Goal: Task Accomplishment & Management: Manage account settings

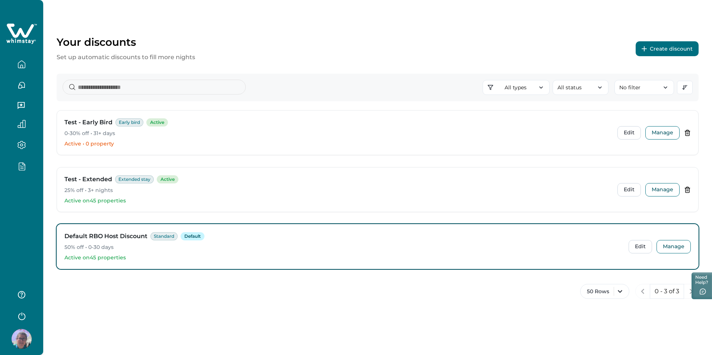
click at [666, 54] on button "Create discount" at bounding box center [667, 48] width 63 height 15
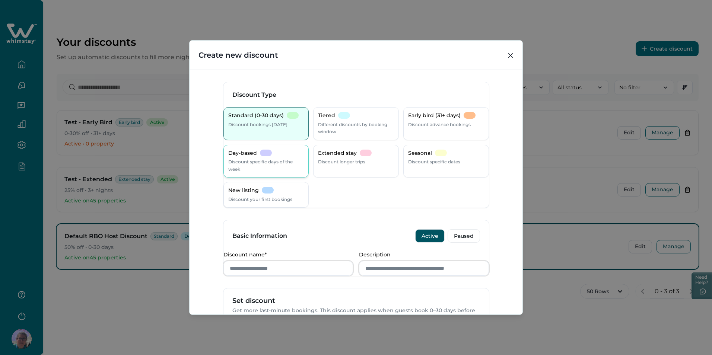
click at [253, 169] on p "Discount specific days of the week" at bounding box center [266, 165] width 76 height 15
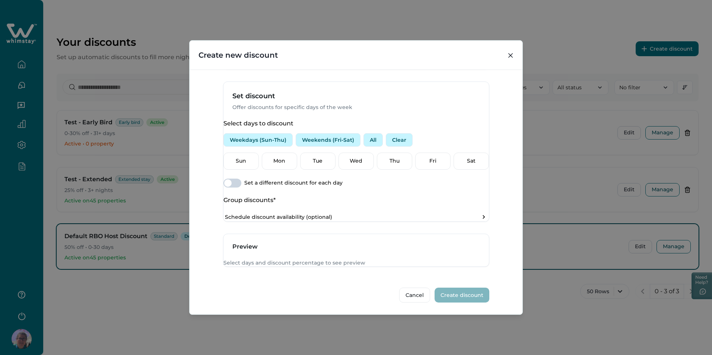
scroll to position [224, 0]
click at [378, 143] on button "All" at bounding box center [373, 139] width 19 height 13
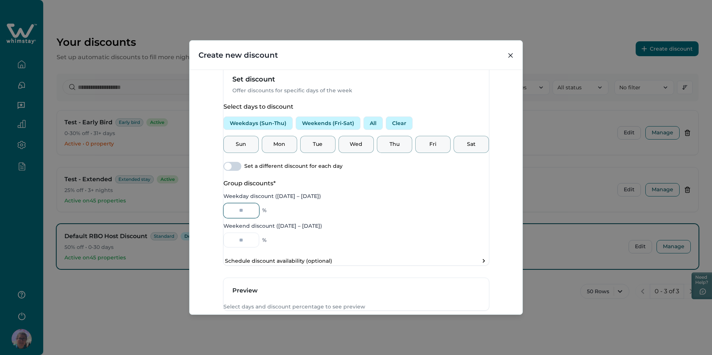
click at [245, 218] on input "Weekday discount ([DATE] – [DATE])" at bounding box center [242, 210] width 36 height 15
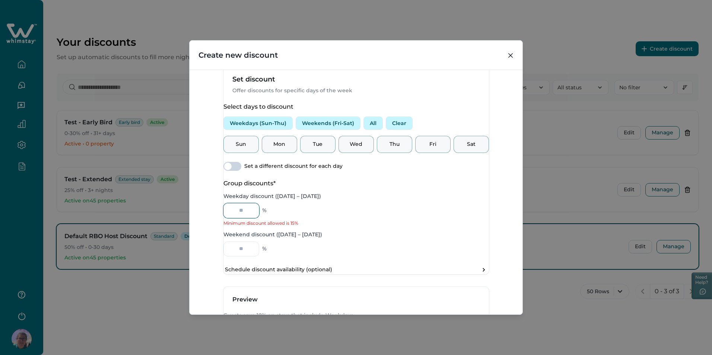
type input "*"
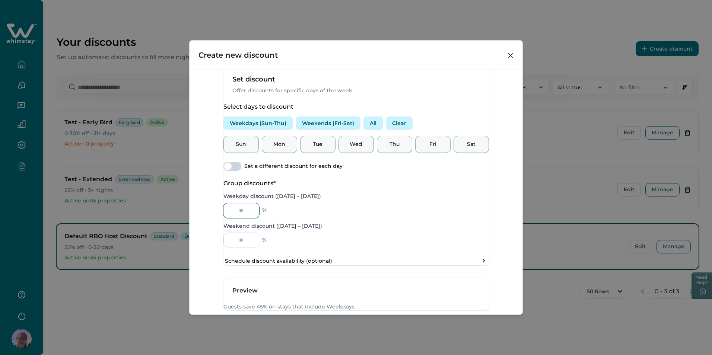
type input "**"
click at [243, 248] on input "Weekend discount ([DATE] – [DATE])" at bounding box center [242, 240] width 36 height 15
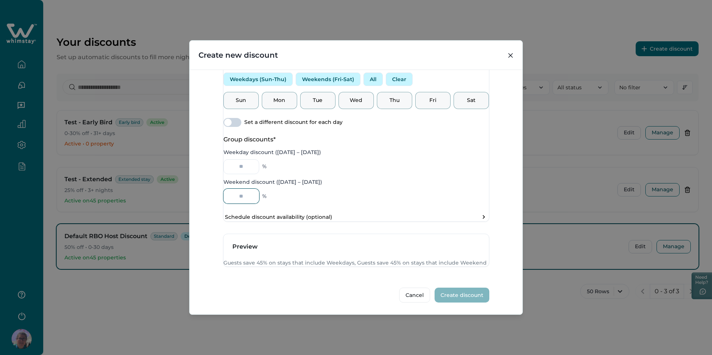
scroll to position [124, 0]
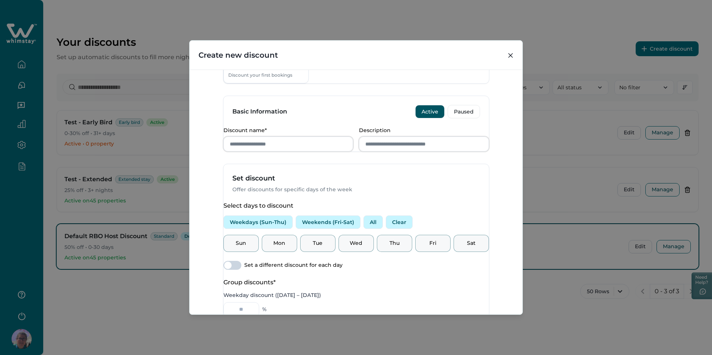
type input "**"
click at [305, 152] on input "Discount name*" at bounding box center [289, 144] width 130 height 15
type input "**********"
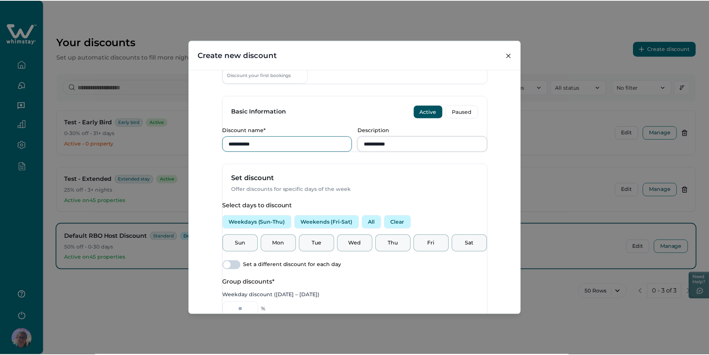
scroll to position [310, 0]
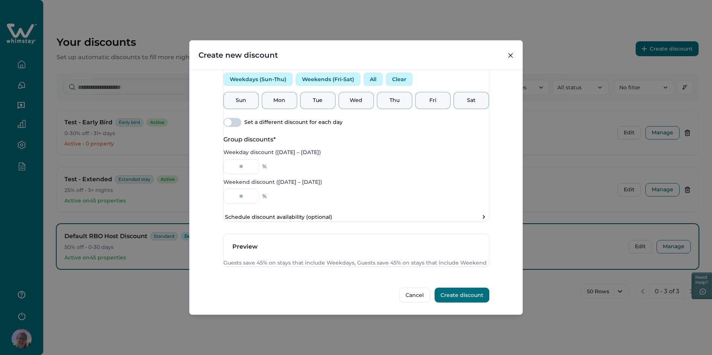
click at [462, 300] on button "Create discount" at bounding box center [462, 295] width 55 height 15
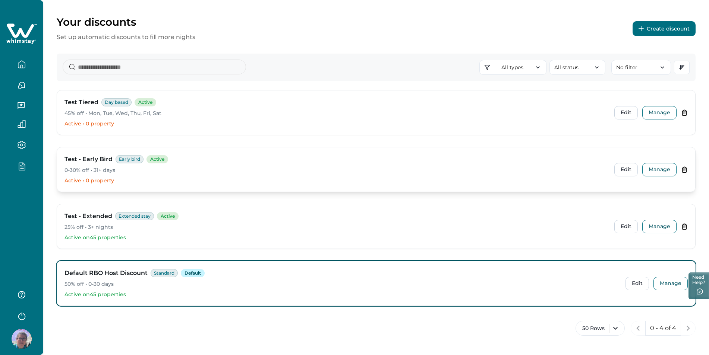
scroll to position [0, 0]
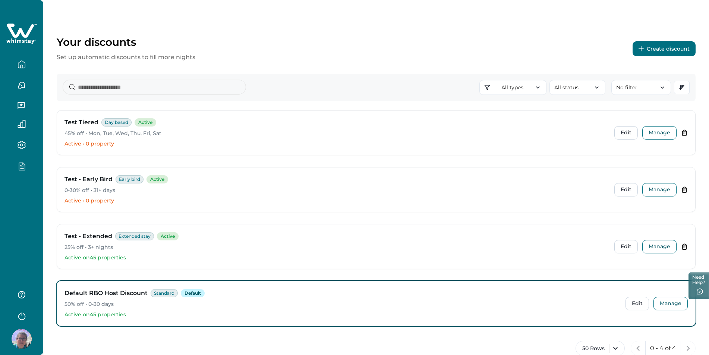
scroll to position [20, 0]
